Goal: Navigation & Orientation: Find specific page/section

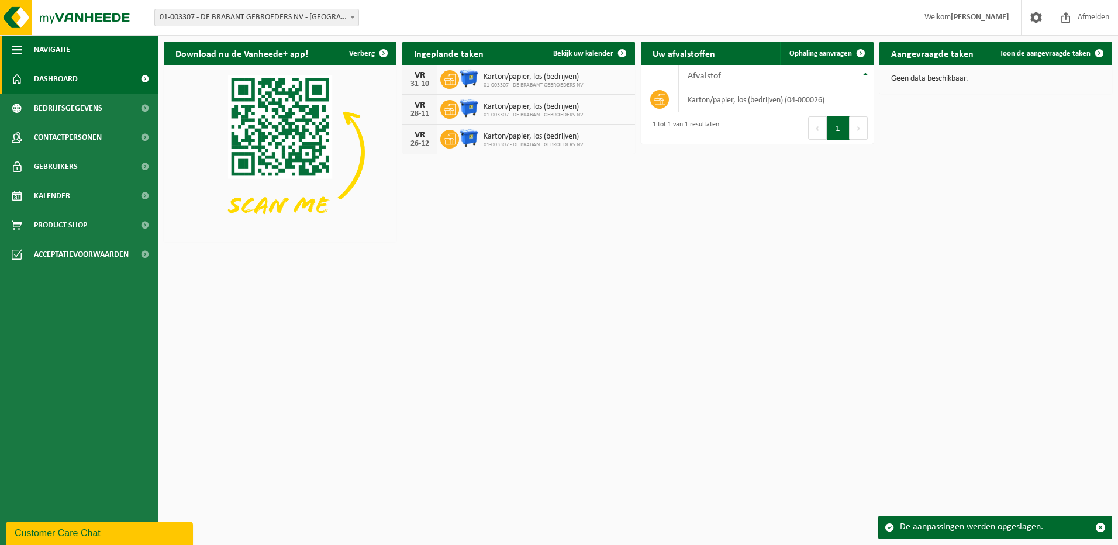
click at [98, 54] on button "Navigatie" at bounding box center [79, 49] width 158 height 29
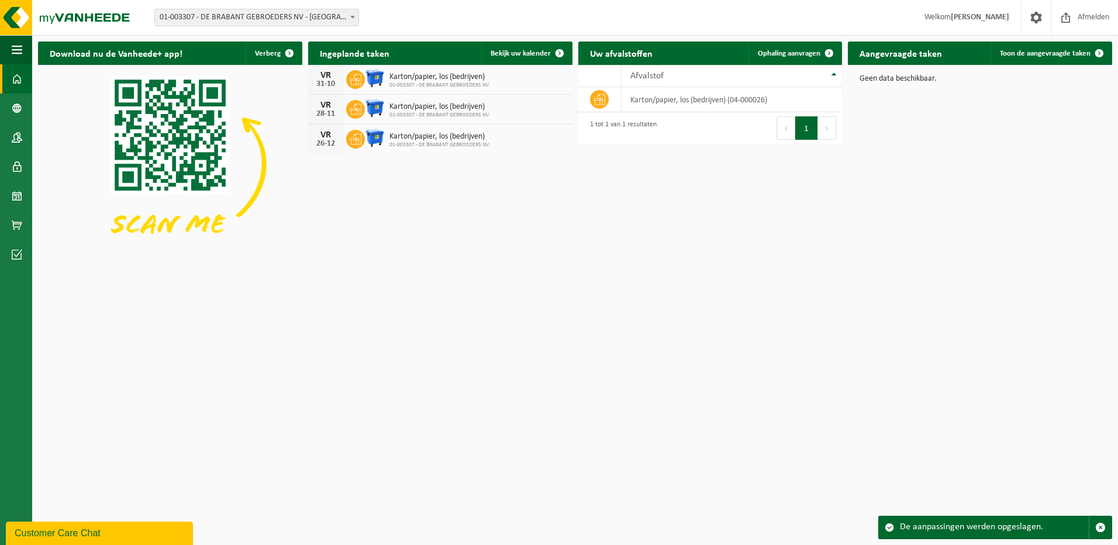
click at [13, 82] on span at bounding box center [17, 78] width 11 height 29
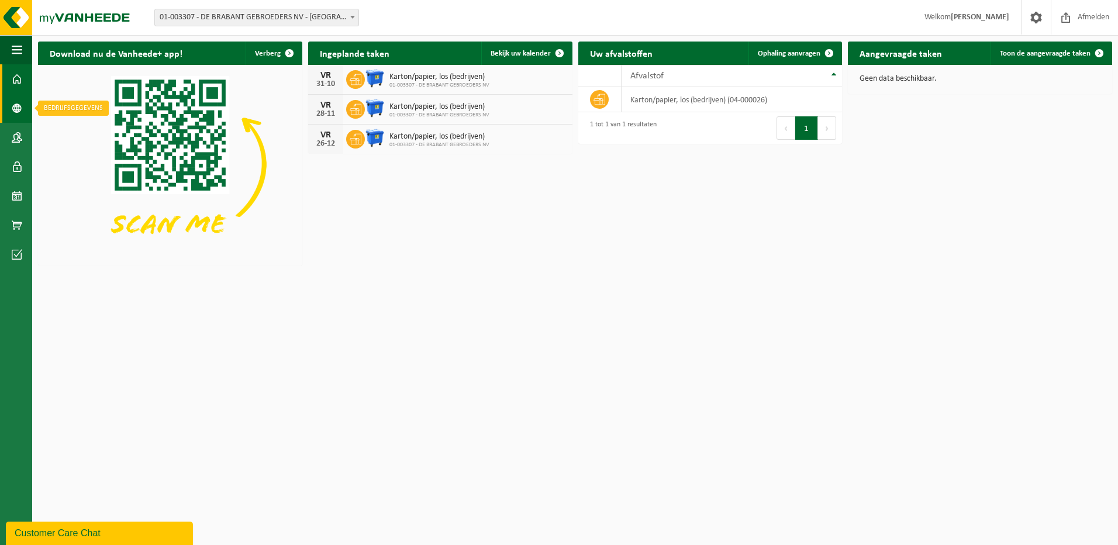
click at [13, 112] on span at bounding box center [17, 108] width 11 height 29
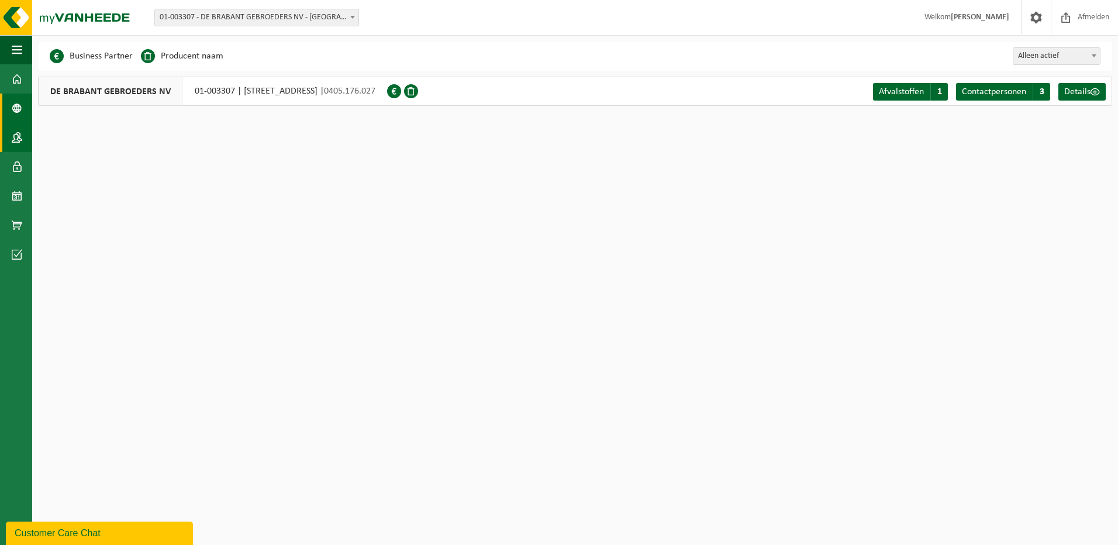
click at [12, 146] on span at bounding box center [17, 137] width 11 height 29
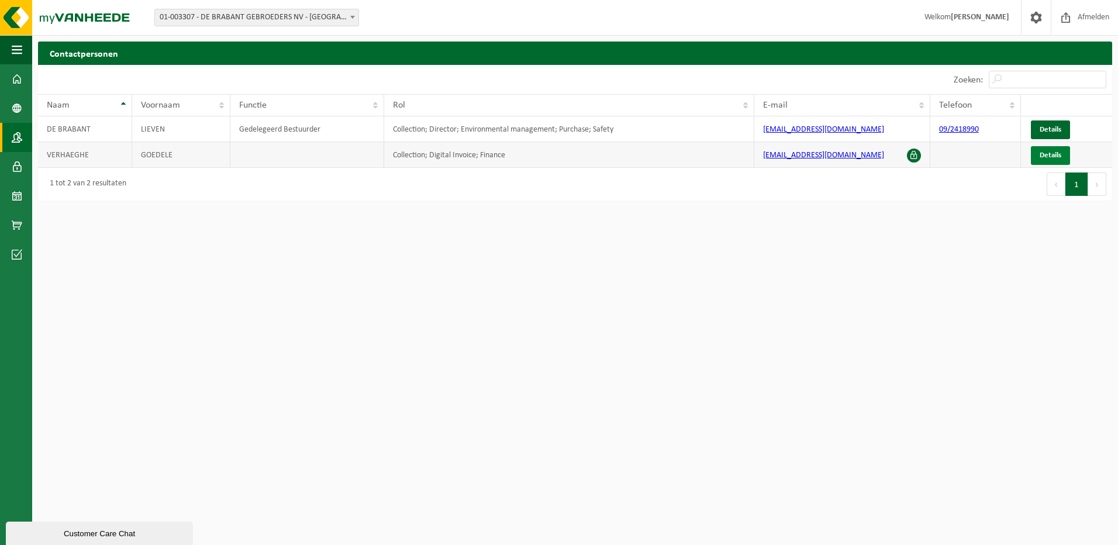
click at [1045, 153] on span "Details" at bounding box center [1050, 155] width 22 height 8
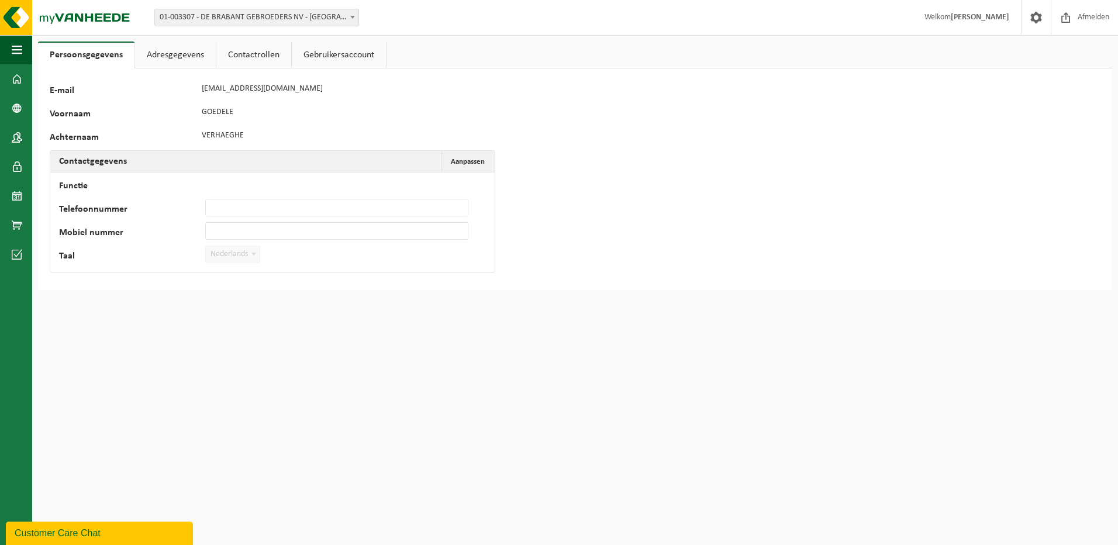
click at [181, 57] on link "Adresgegevens" at bounding box center [175, 55] width 81 height 27
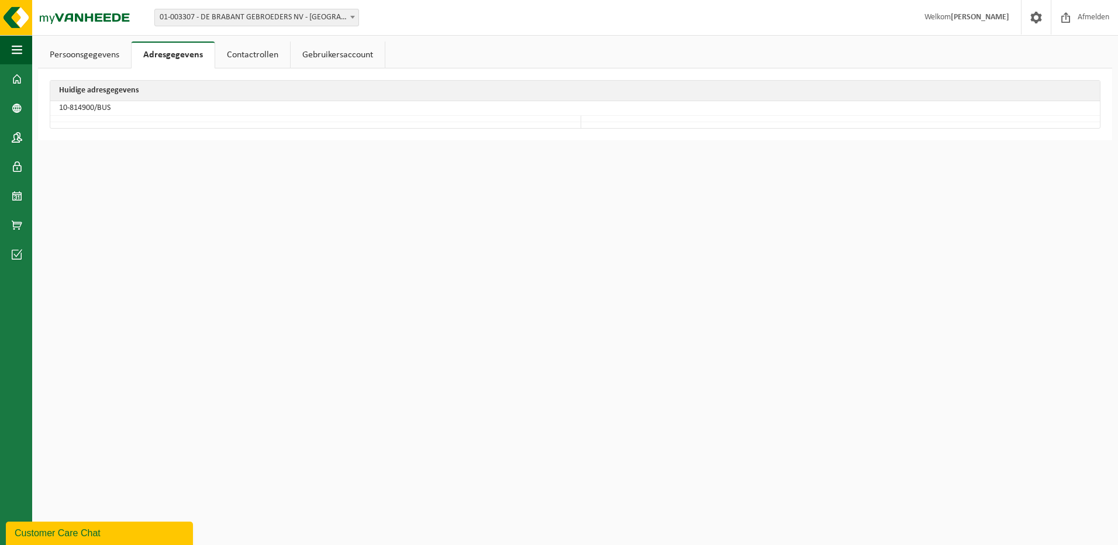
click at [241, 57] on link "Contactrollen" at bounding box center [252, 55] width 75 height 27
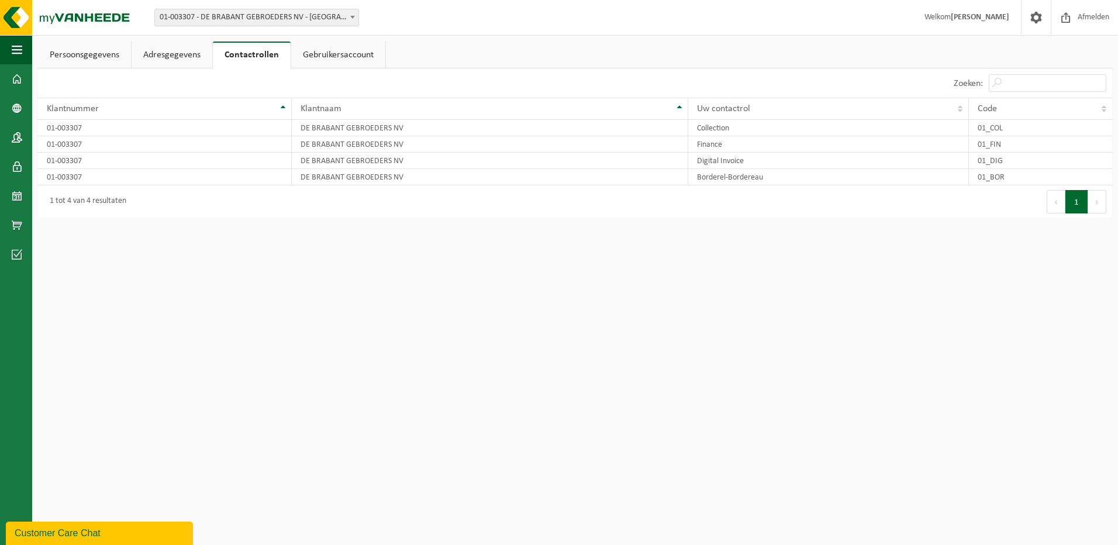
click at [316, 59] on link "Gebruikersaccount" at bounding box center [338, 55] width 94 height 27
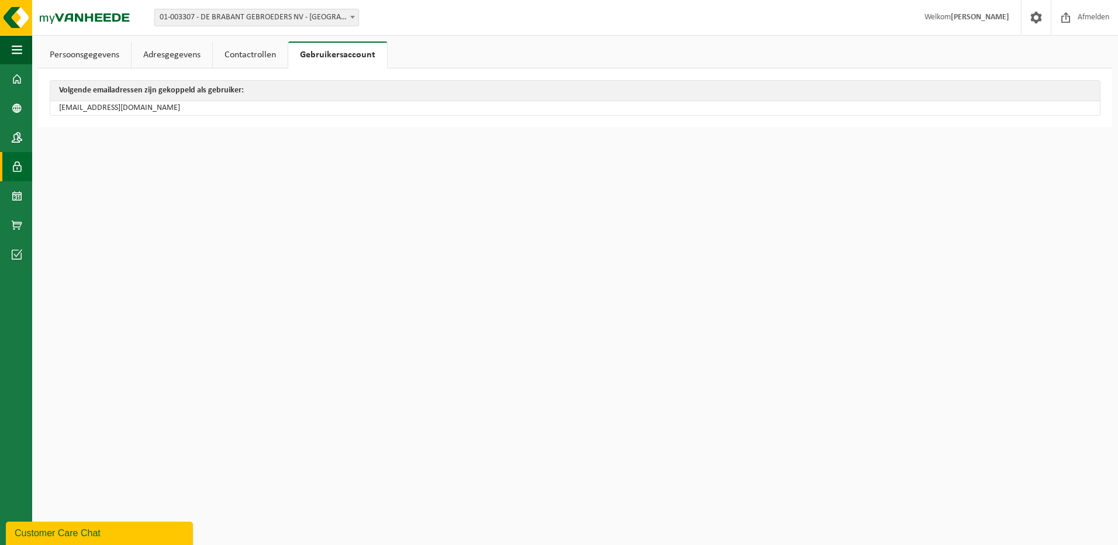
click at [18, 160] on span at bounding box center [17, 166] width 11 height 29
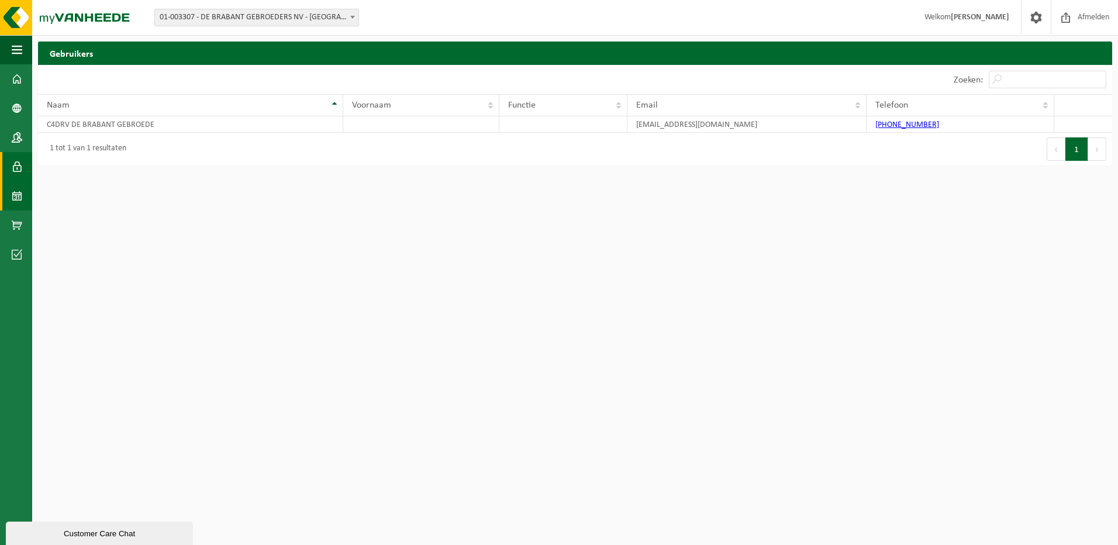
click at [16, 192] on span at bounding box center [17, 195] width 11 height 29
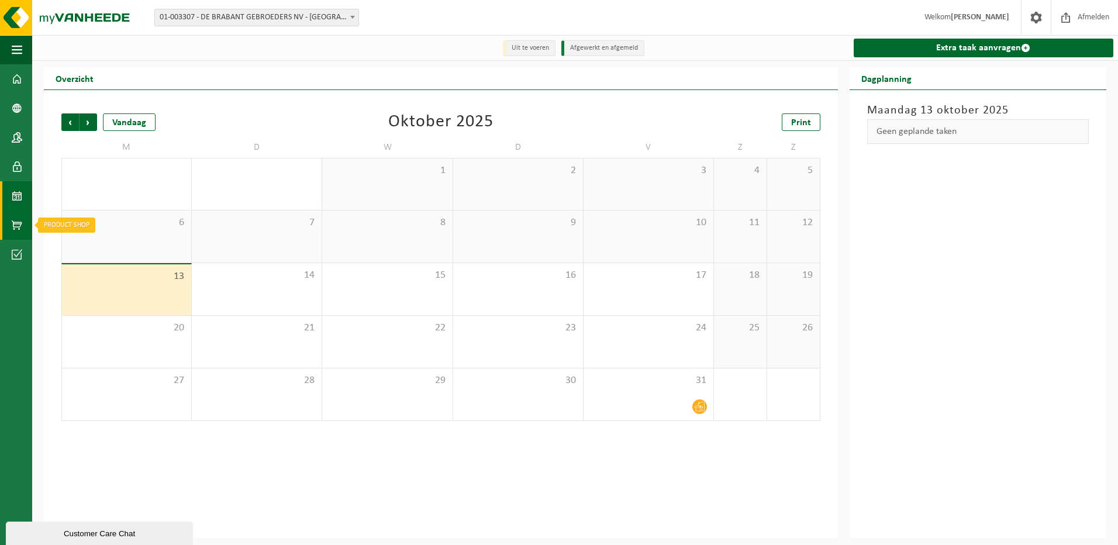
click at [20, 222] on span at bounding box center [17, 224] width 11 height 29
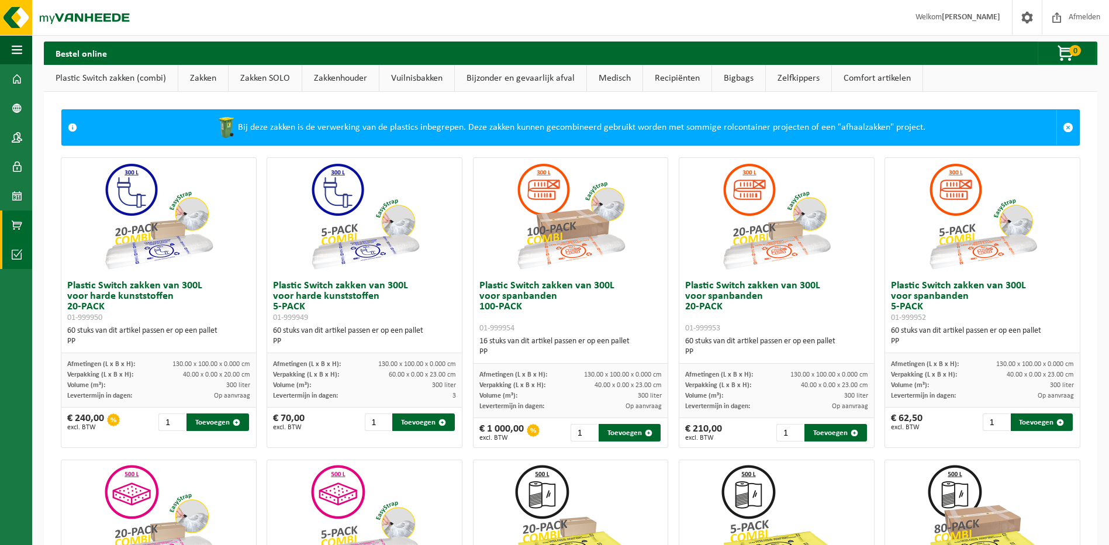
click at [19, 251] on span at bounding box center [17, 254] width 11 height 29
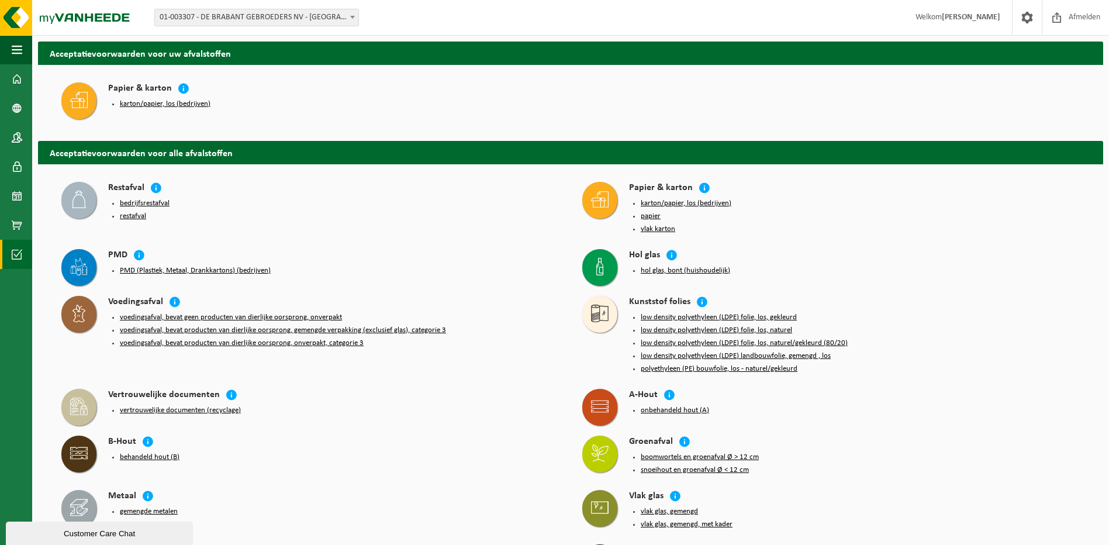
click at [164, 97] on div "karton/papier, los (bedrijven)" at bounding box center [333, 104] width 451 height 16
click at [151, 101] on button "karton/papier, los (bedrijven)" at bounding box center [165, 103] width 91 height 9
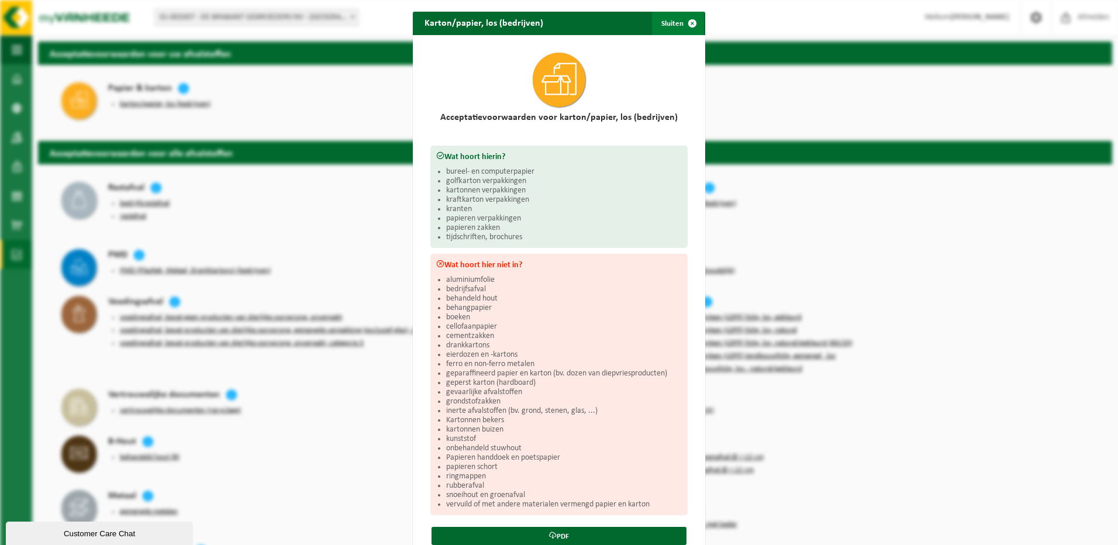
click at [681, 22] on span "button" at bounding box center [692, 23] width 23 height 23
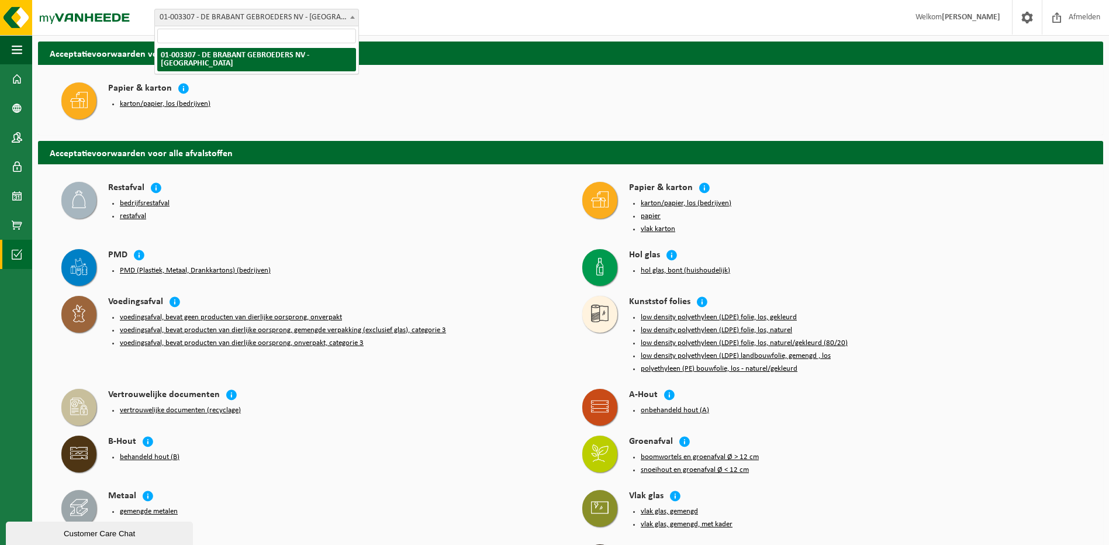
click at [294, 18] on span "01-003307 - DE BRABANT GEBROEDERS NV - [GEOGRAPHIC_DATA]" at bounding box center [256, 17] width 203 height 16
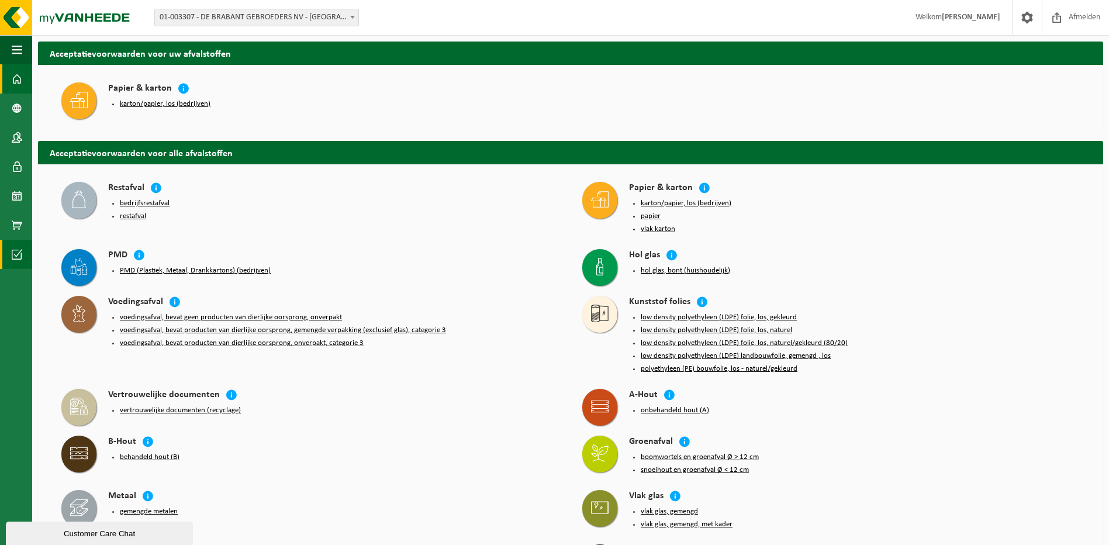
click at [19, 75] on span at bounding box center [17, 78] width 11 height 29
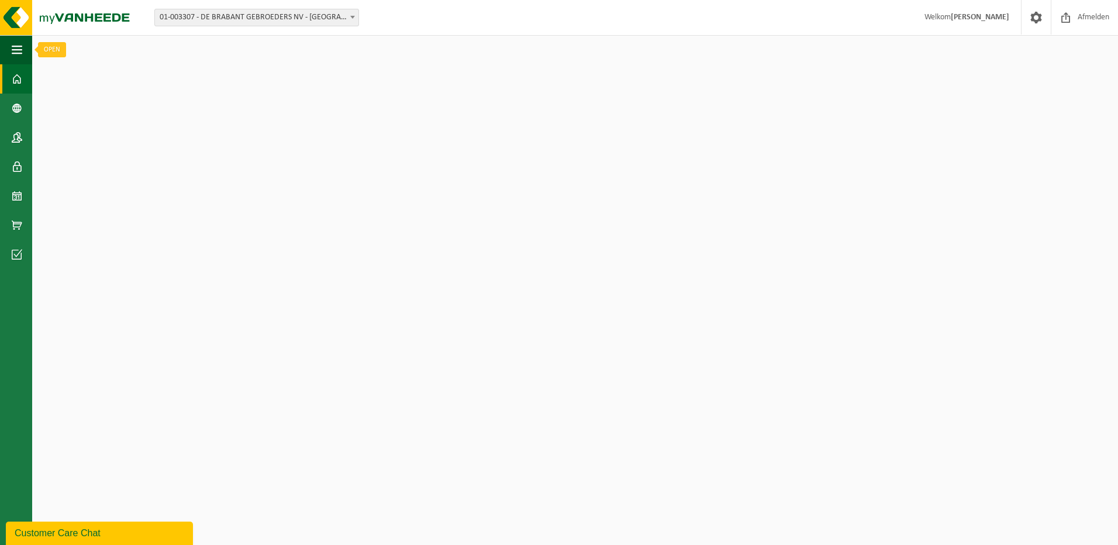
click at [13, 55] on span "button" at bounding box center [17, 49] width 11 height 29
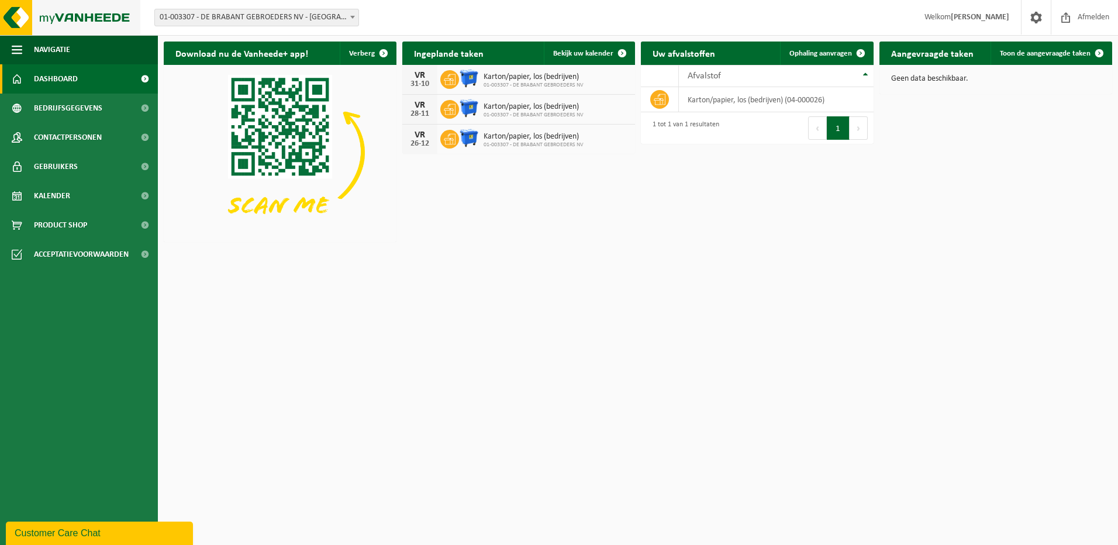
click at [15, 10] on img at bounding box center [70, 17] width 140 height 35
click at [583, 56] on span "Bekijk uw kalender" at bounding box center [583, 54] width 60 height 8
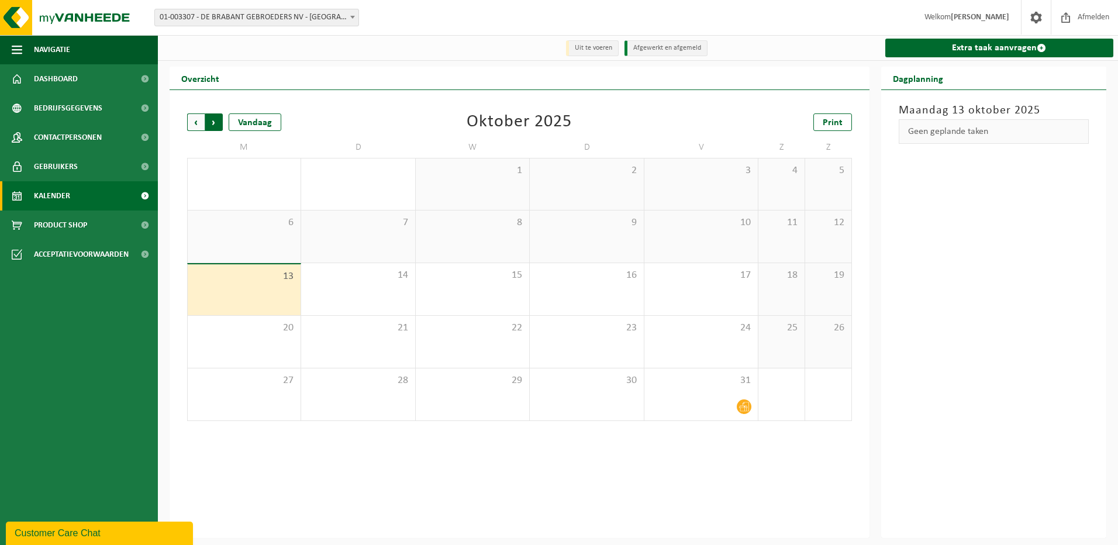
click at [192, 125] on span "Vorige" at bounding box center [196, 122] width 18 height 18
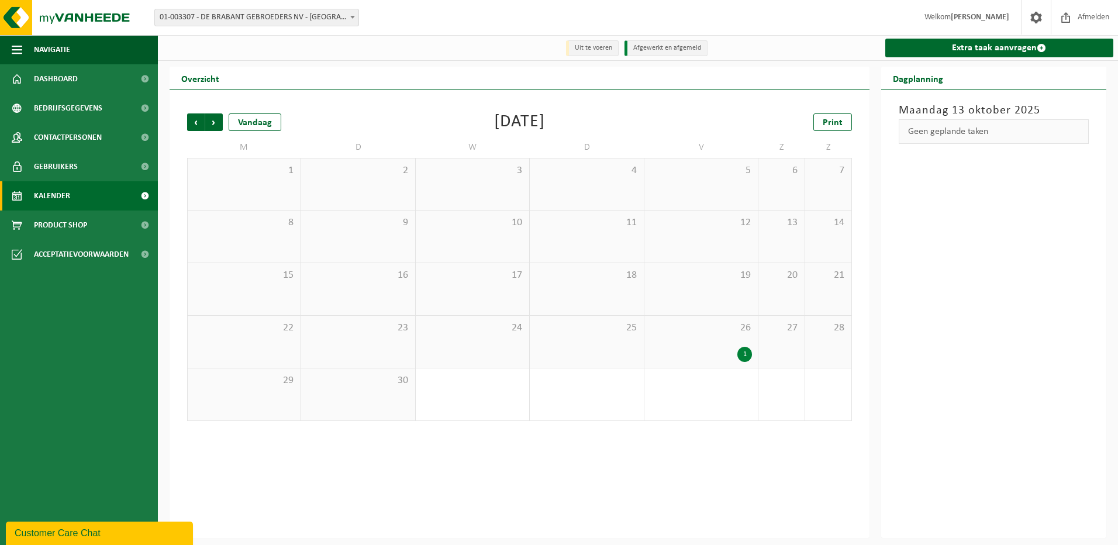
click at [192, 125] on span "Vorige" at bounding box center [196, 122] width 18 height 18
